Goal: Task Accomplishment & Management: Manage account settings

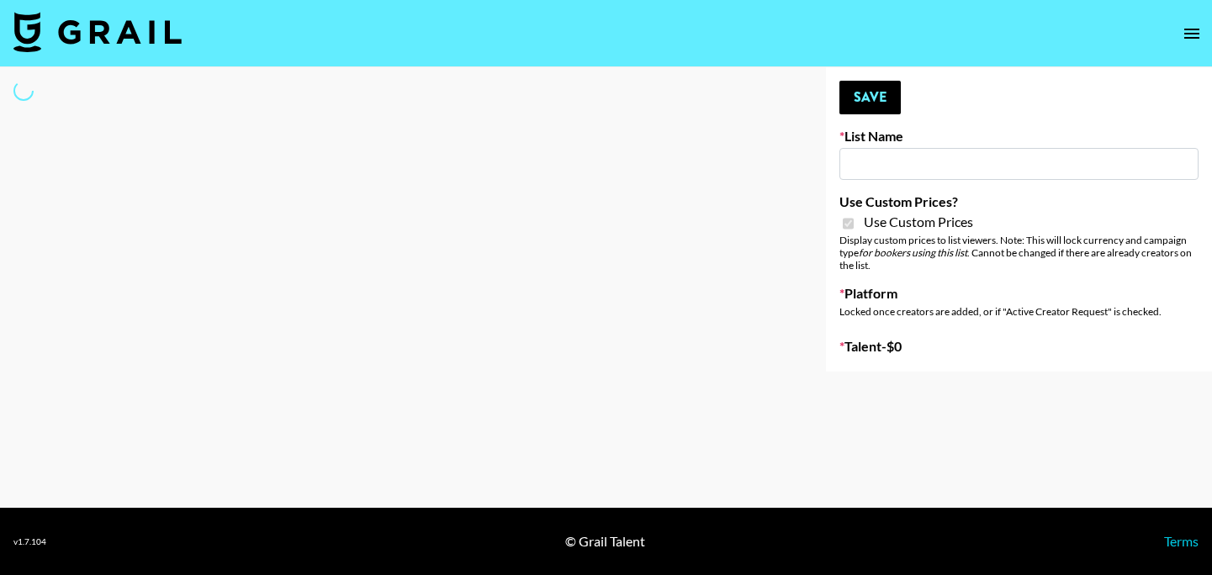
select select "Brand"
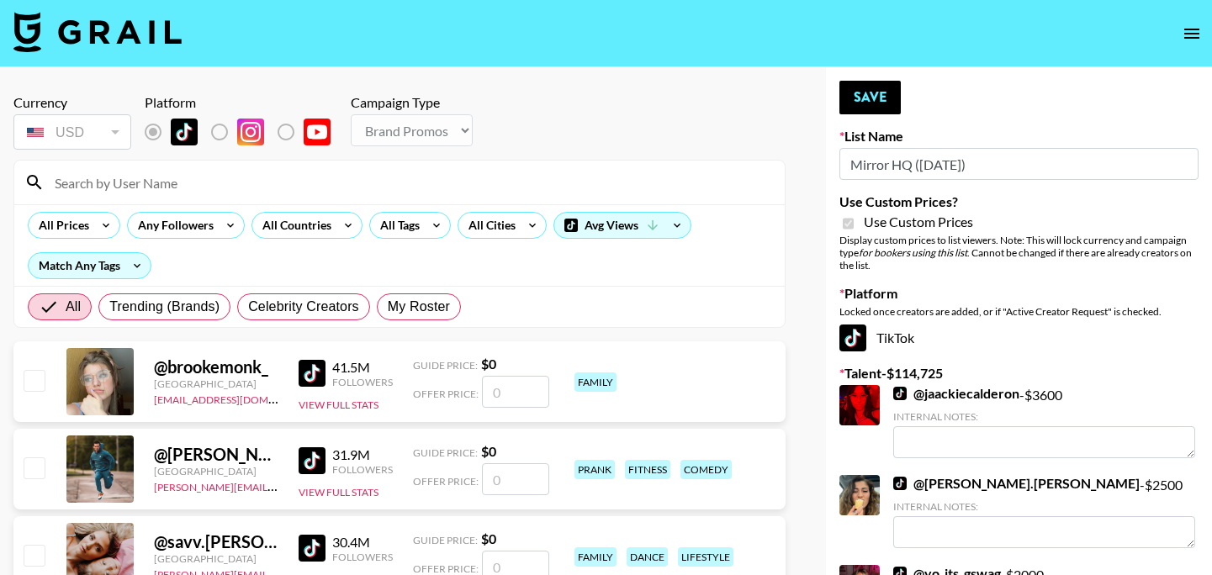
type input "Mirror HQ ([DATE])"
checkbox input "true"
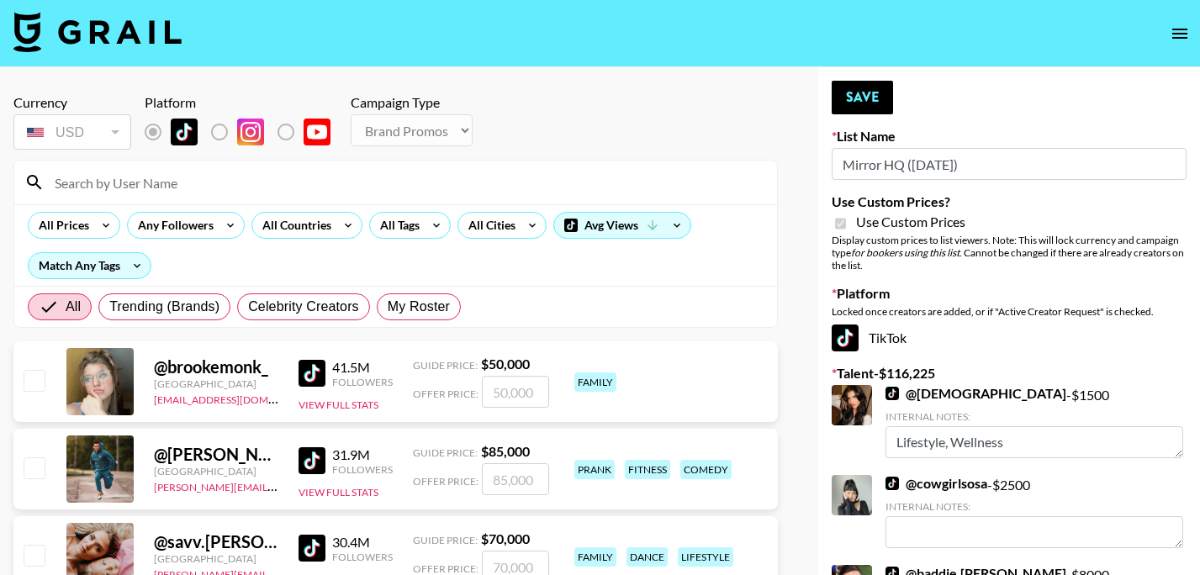
click at [390, 176] on input at bounding box center [406, 182] width 722 height 27
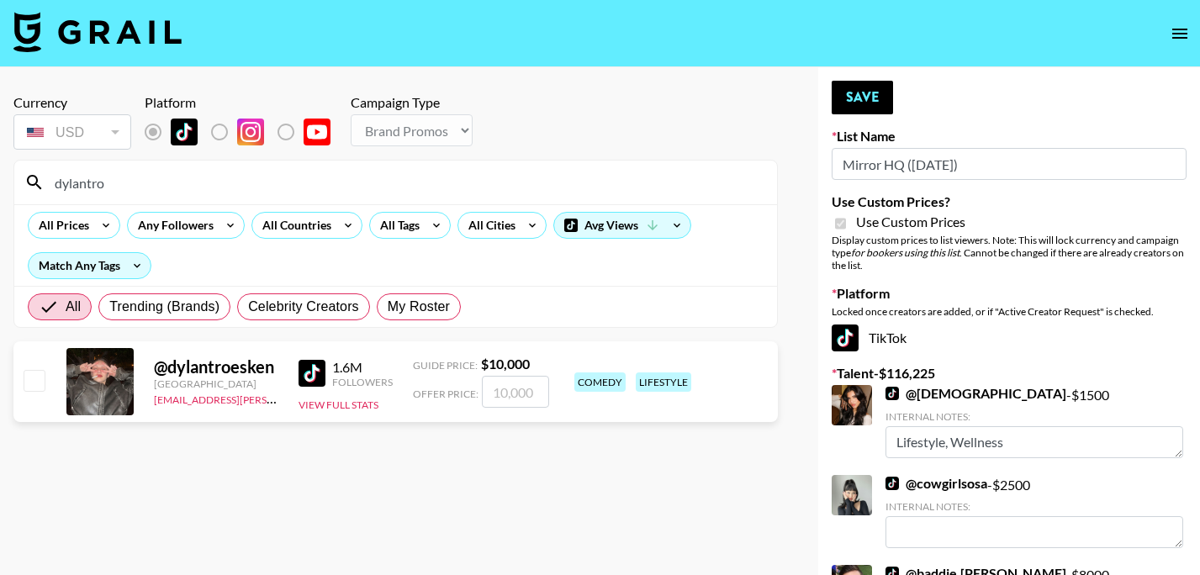
type input "dylantro"
click at [39, 388] on input "checkbox" at bounding box center [34, 380] width 20 height 20
checkbox input "true"
type input "10000"
click at [870, 91] on button "Save" at bounding box center [862, 98] width 61 height 34
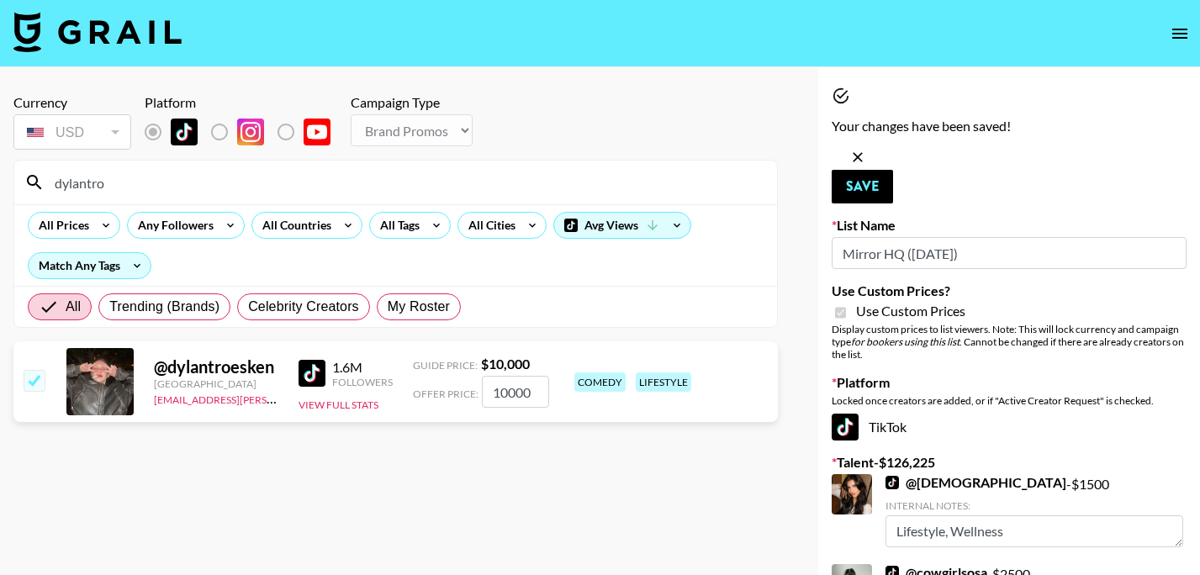
click at [364, 193] on input "dylantro" at bounding box center [406, 182] width 722 height 27
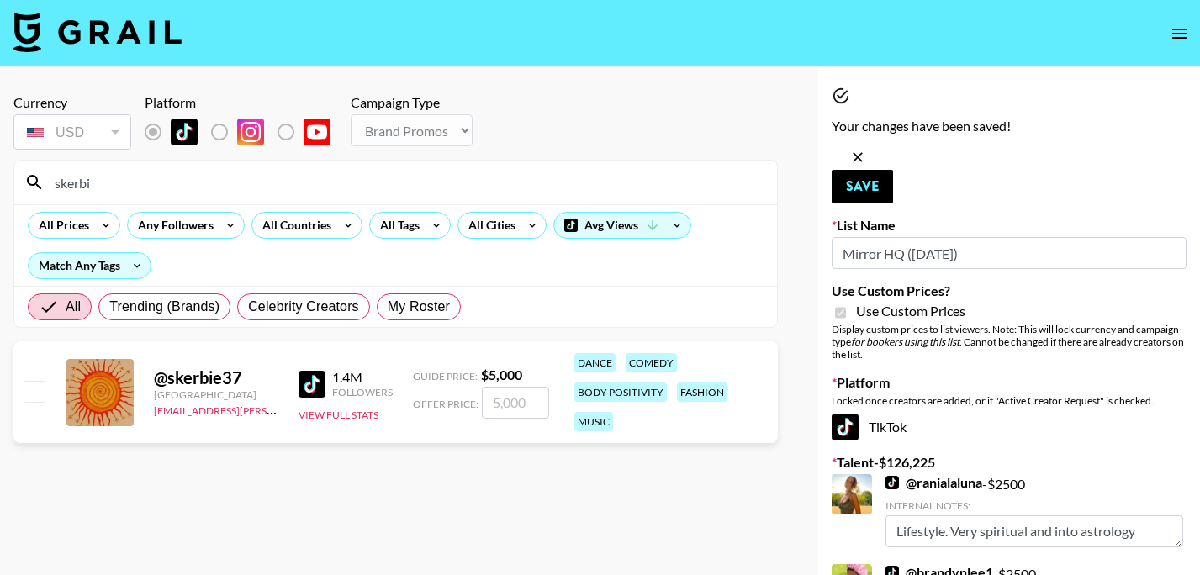
type input "skerbi"
click at [35, 395] on input "checkbox" at bounding box center [34, 391] width 20 height 20
checkbox input "true"
type input "5000"
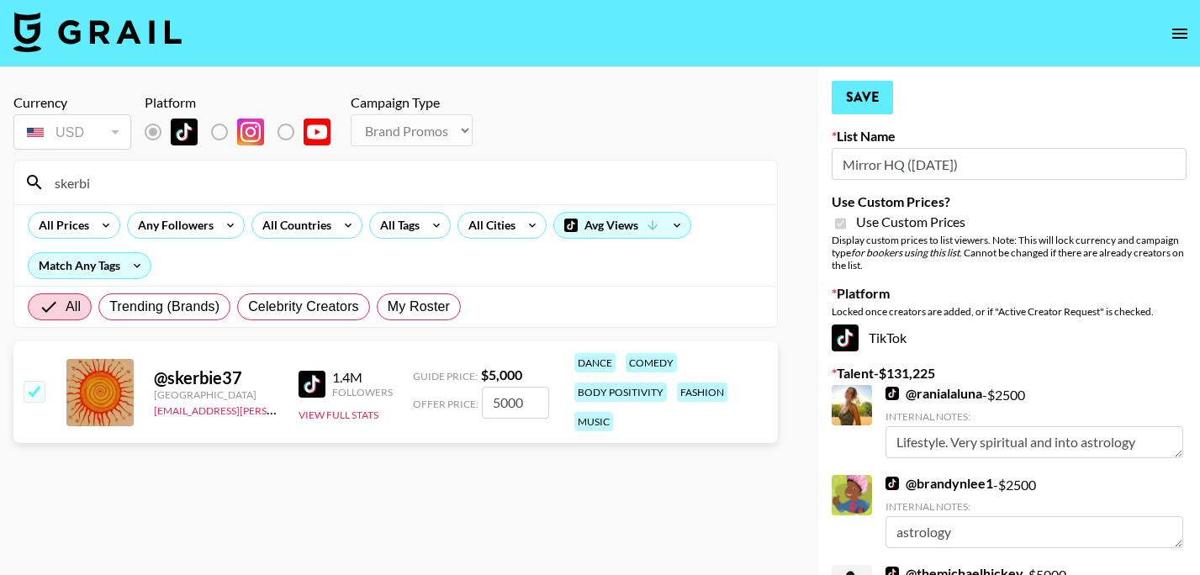
click at [849, 103] on button "Save" at bounding box center [862, 98] width 61 height 34
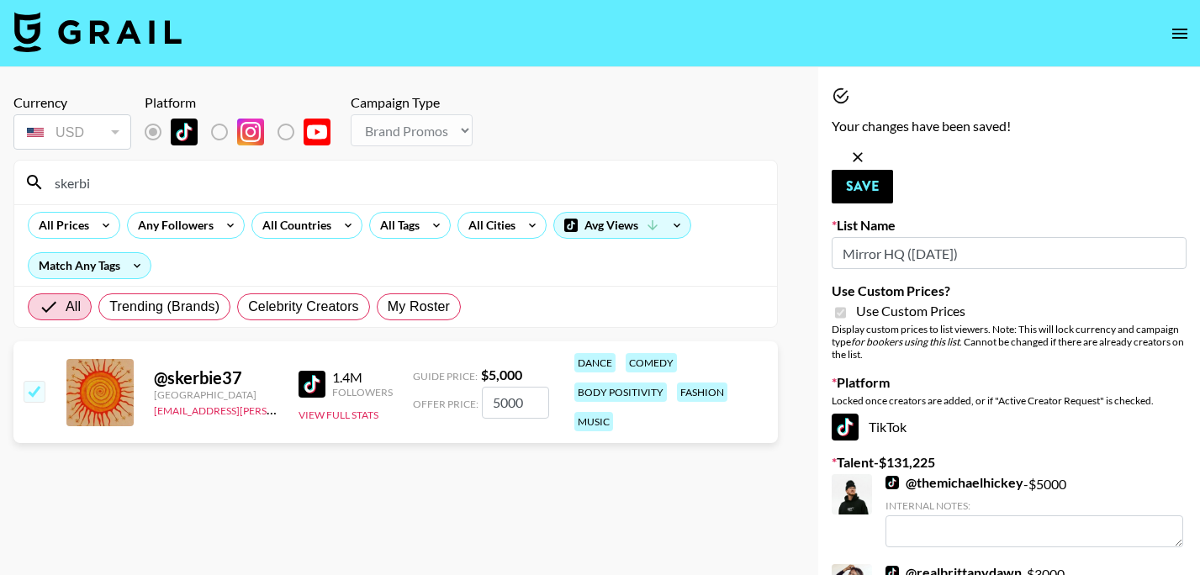
click at [363, 196] on div "skerbi" at bounding box center [395, 183] width 763 height 44
click at [346, 185] on input "skerbi" at bounding box center [406, 182] width 722 height 27
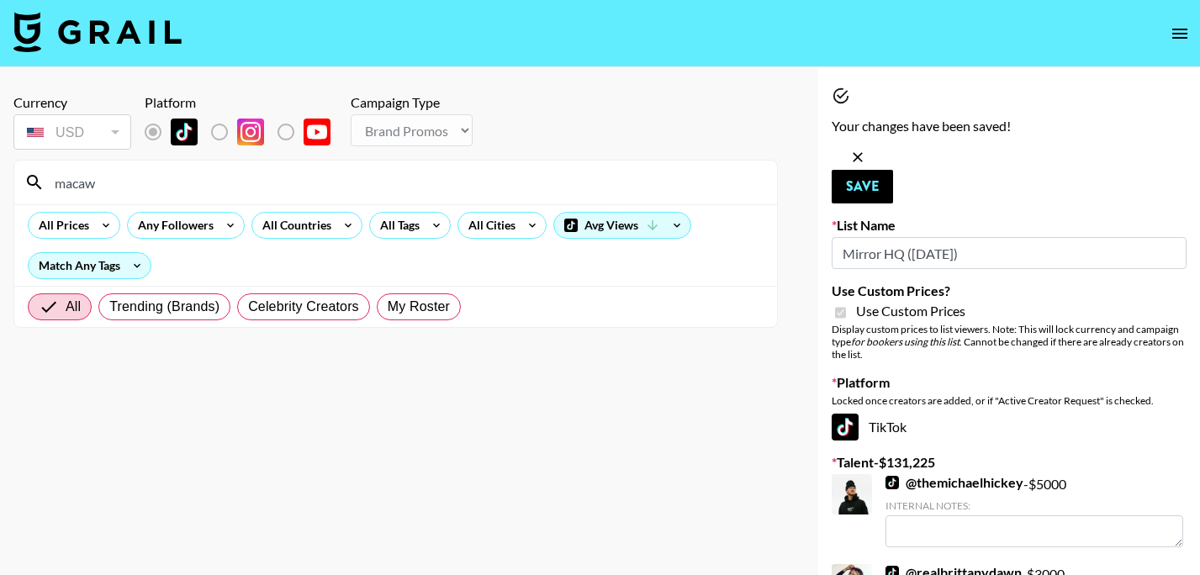
drag, startPoint x: 346, startPoint y: 185, endPoint x: 50, endPoint y: 385, distance: 358.0
click at [50, 385] on section "Currency USD USD ​ Platform Campaign Type Choose Type... Song Promos Brand Prom…" at bounding box center [395, 301] width 764 height 441
click at [165, 189] on input "macaw" at bounding box center [406, 182] width 722 height 27
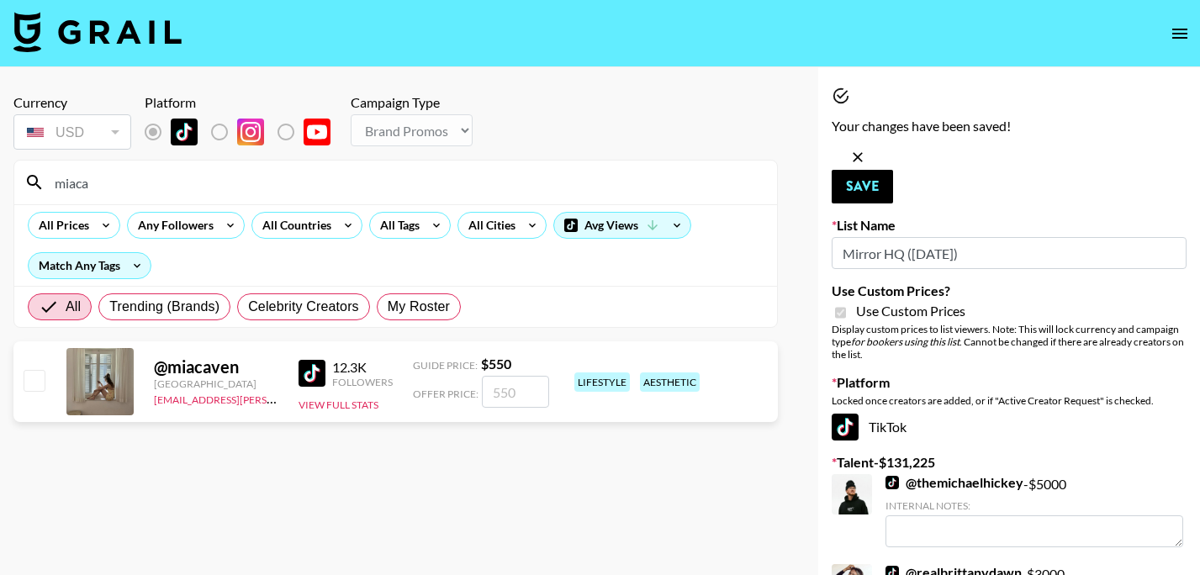
type input "miaca"
click at [36, 386] on input "checkbox" at bounding box center [34, 380] width 20 height 20
checkbox input "true"
type input "550"
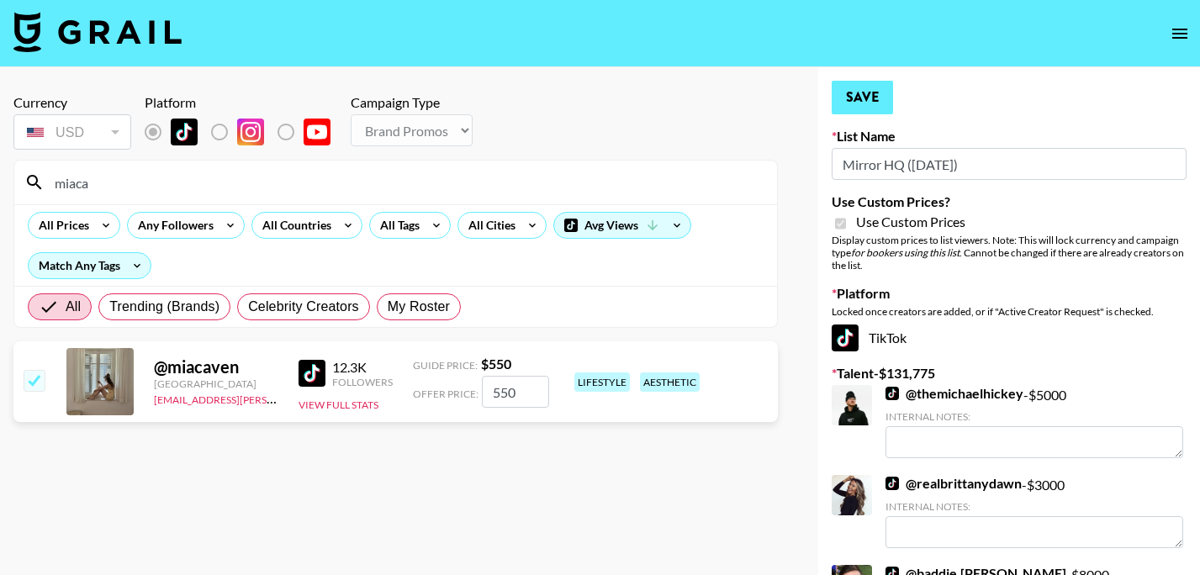
click at [887, 100] on button "Save" at bounding box center [862, 98] width 61 height 34
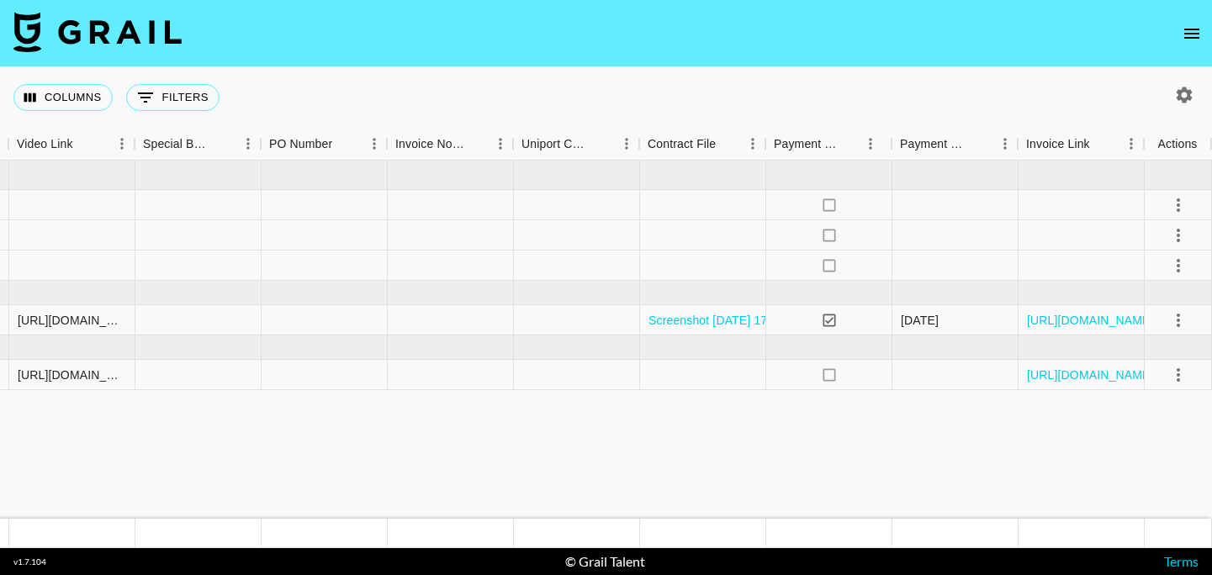
scroll to position [0, 1580]
click at [579, 246] on div at bounding box center [577, 235] width 126 height 30
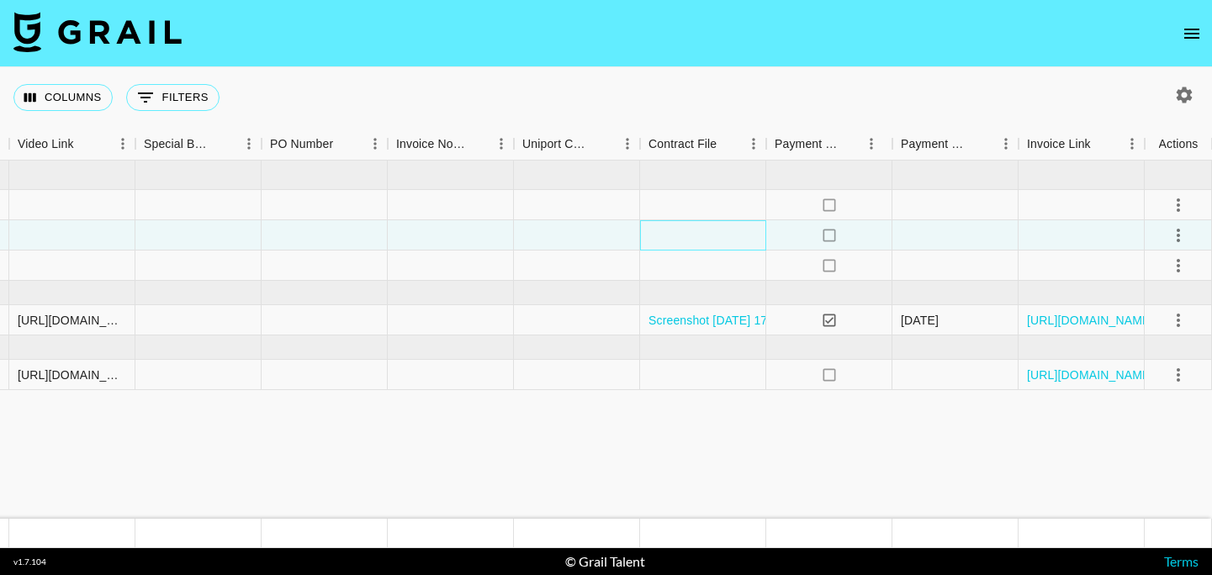
click at [664, 239] on div at bounding box center [703, 235] width 126 height 30
click at [663, 239] on div at bounding box center [703, 235] width 126 height 30
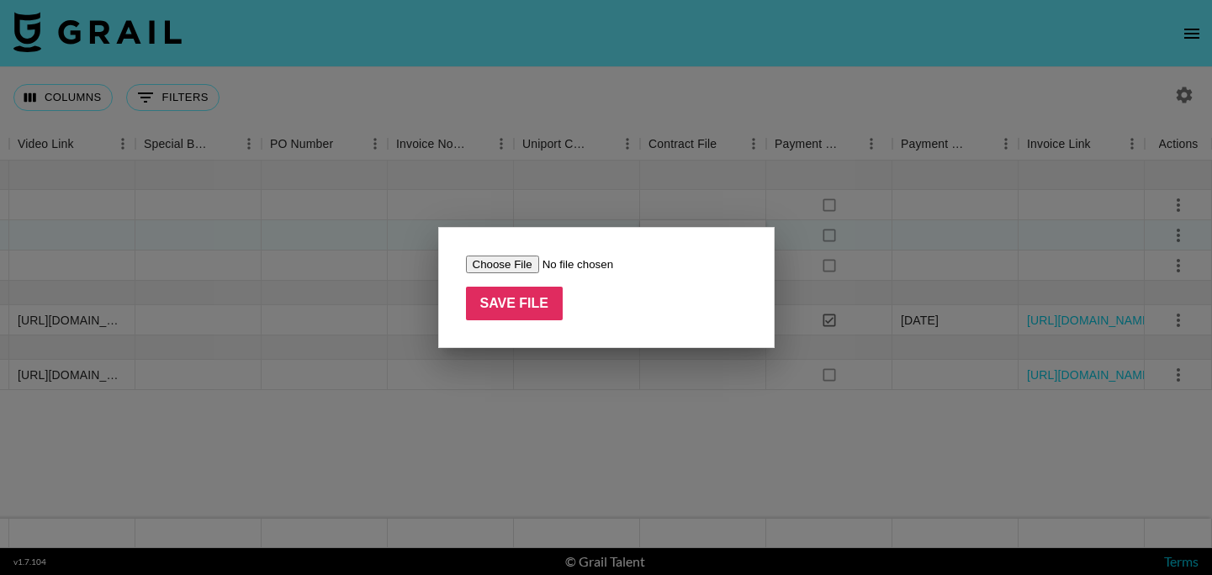
click at [510, 268] on input "file" at bounding box center [572, 265] width 213 height 18
type input "C:\fakepath\MatchFit Talent Agreement - Alice Williams (Kittens).pdf"
click at [536, 309] on input "Save File" at bounding box center [515, 304] width 98 height 34
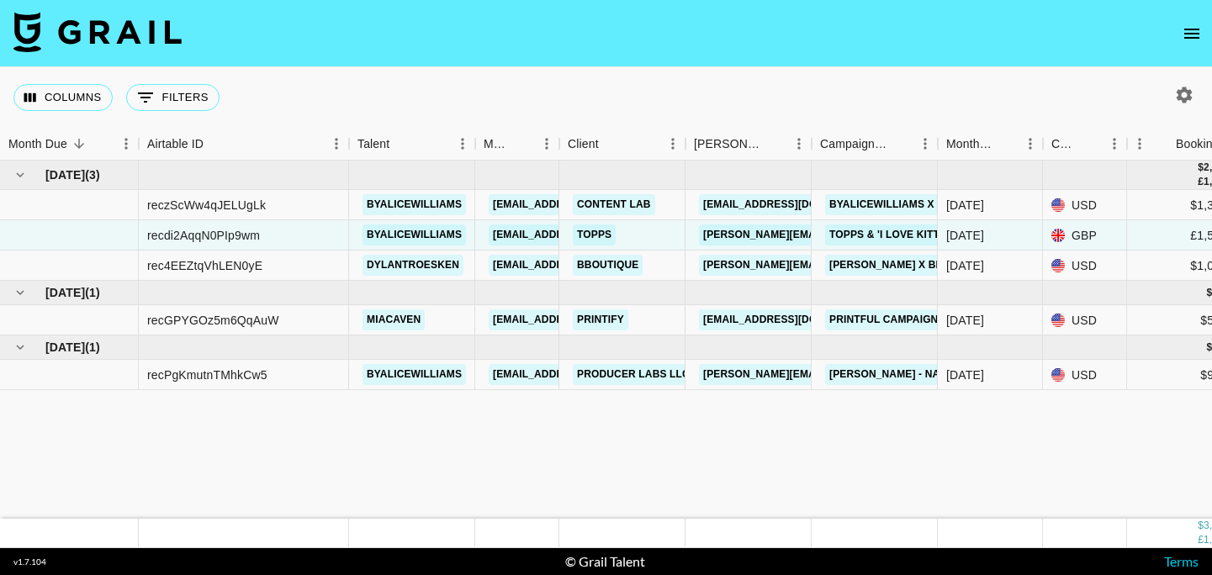
scroll to position [0, 0]
click at [559, 109] on div "Columns 0 Filters + Booking" at bounding box center [606, 97] width 1212 height 61
